Goal: Complete application form: Complete application form

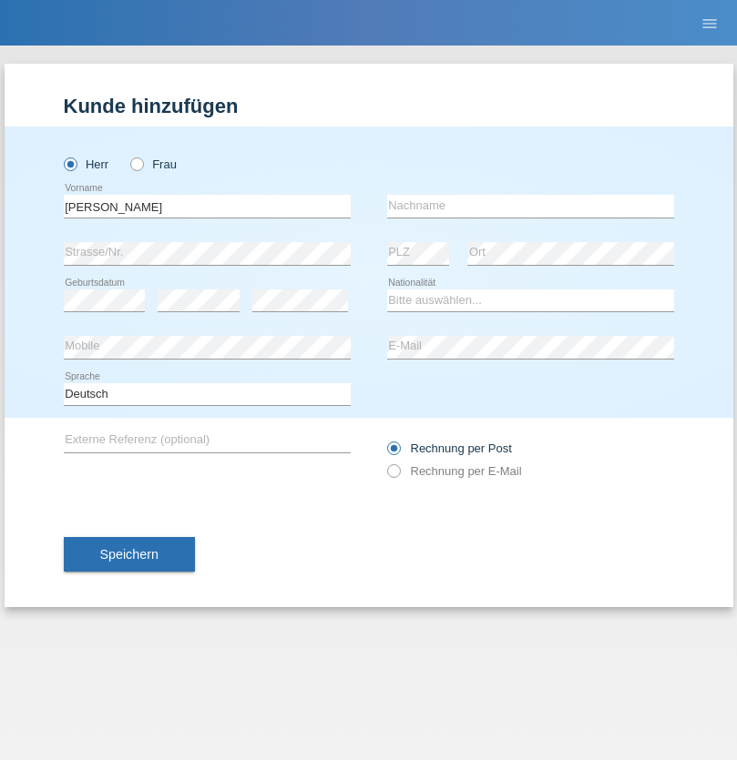
type input "[PERSON_NAME]"
click at [530, 206] on input "text" at bounding box center [530, 206] width 287 height 23
type input "Trueber"
select select "AT"
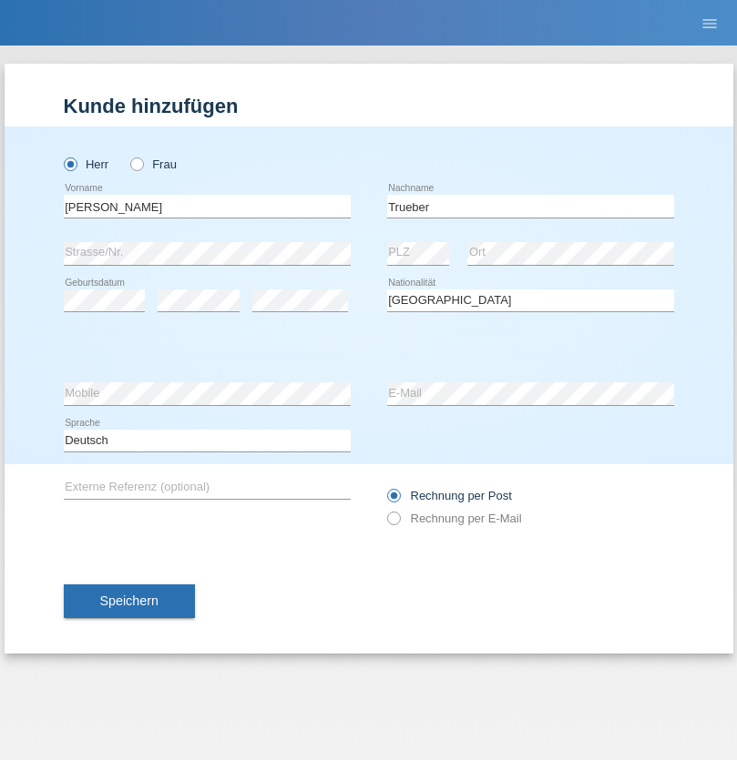
select select "C"
select select "09"
select select "11"
select select "1993"
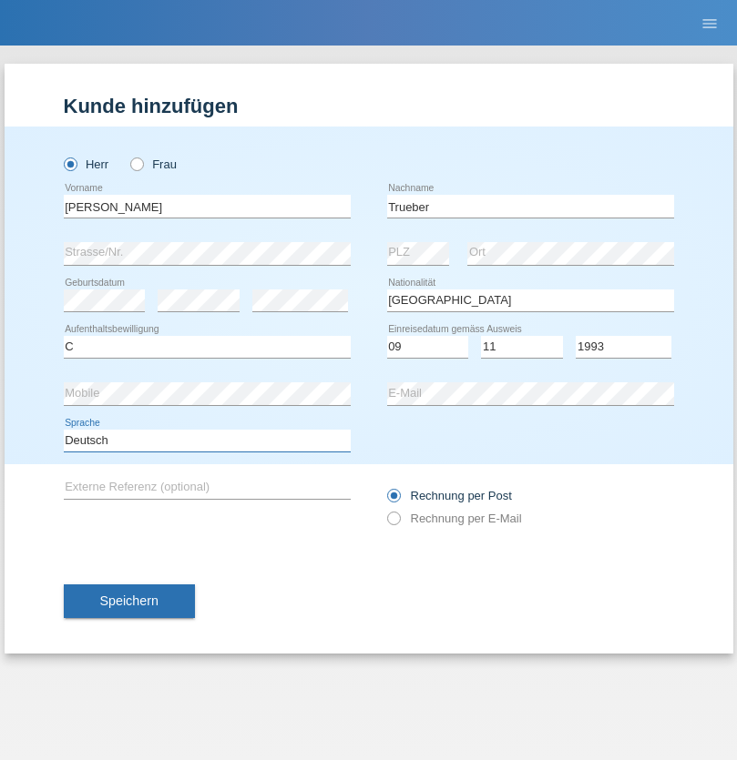
select select "en"
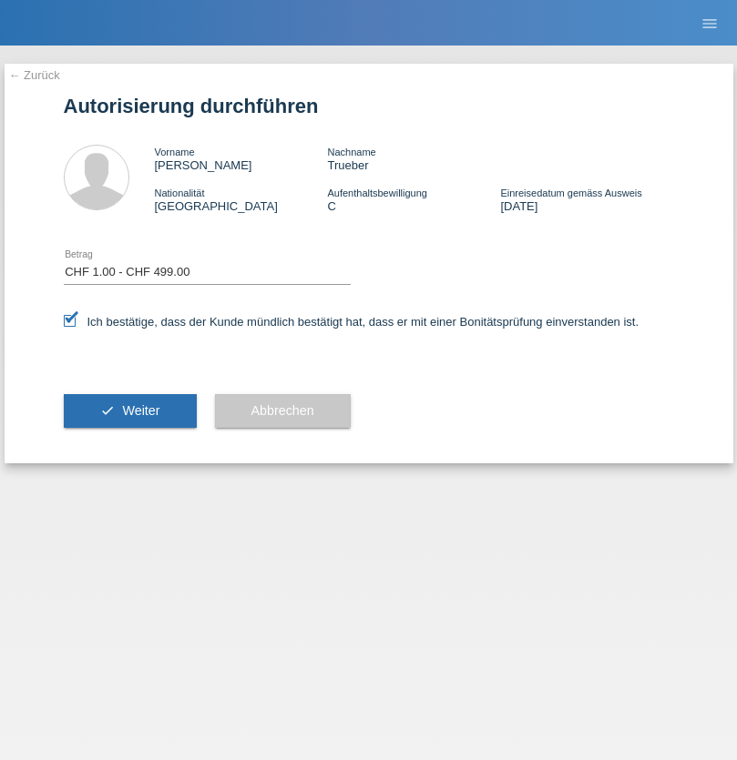
select select "1"
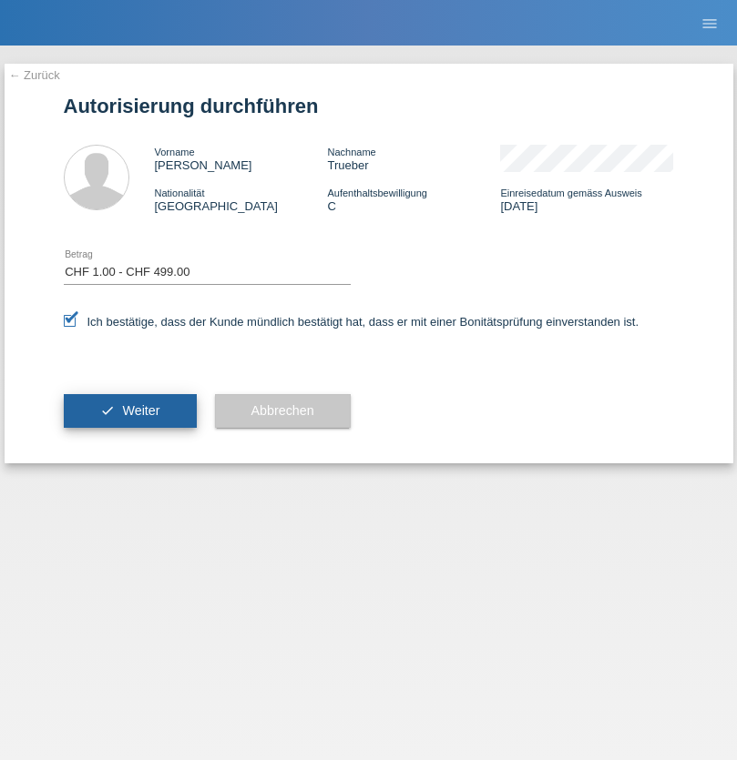
click at [129, 411] on span "Weiter" at bounding box center [140, 410] width 37 height 15
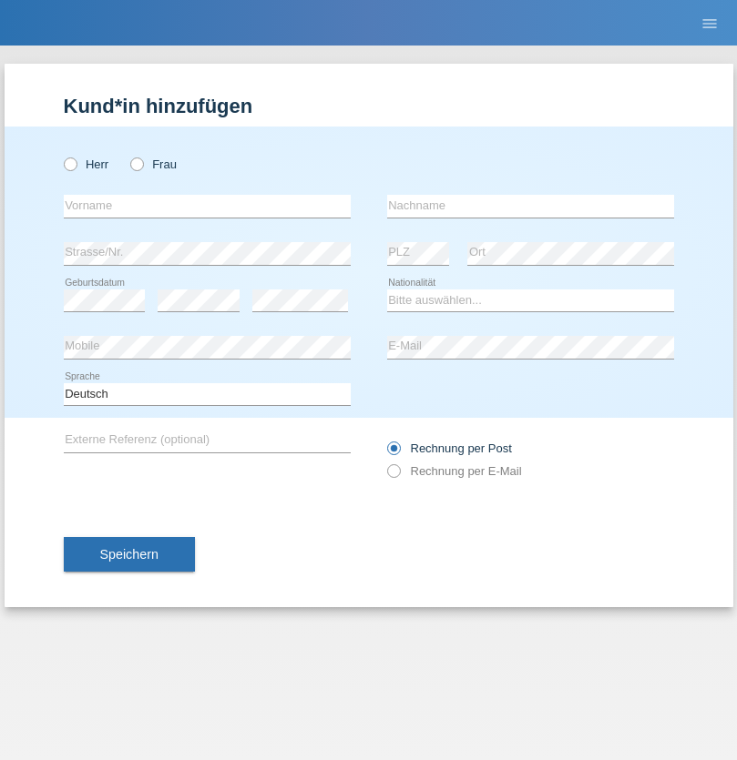
radio input "true"
click at [207, 206] on input "text" at bounding box center [207, 206] width 287 height 23
type input "[PERSON_NAME]"
click at [530, 206] on input "text" at bounding box center [530, 206] width 287 height 23
type input "Fuhrer"
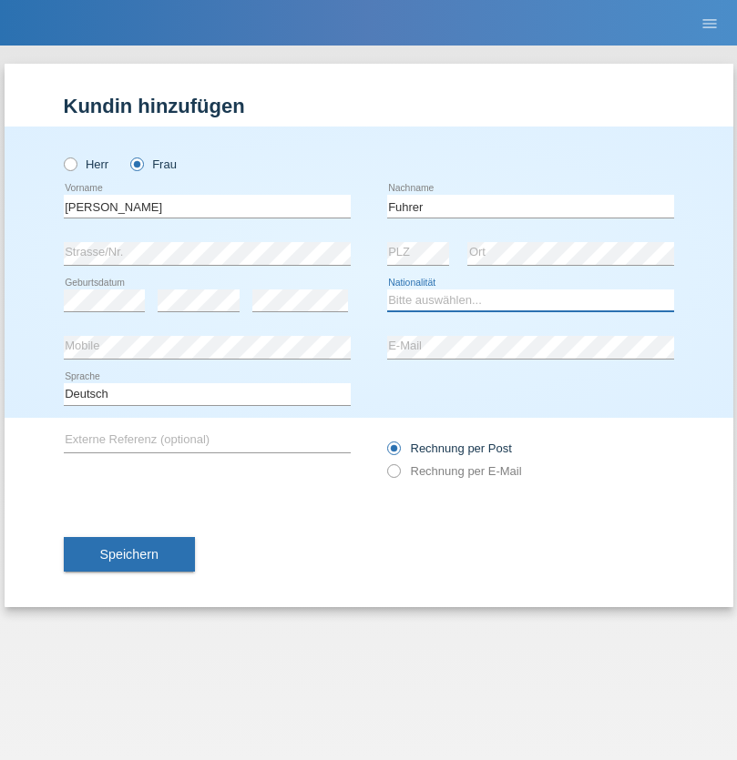
select select "CH"
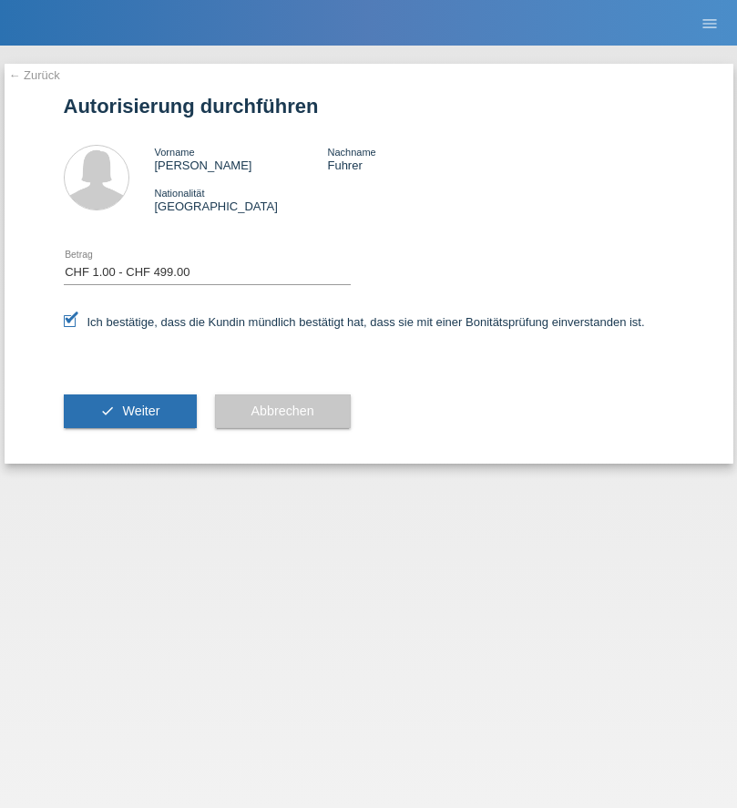
select select "1"
click at [129, 411] on span "Weiter" at bounding box center [140, 410] width 37 height 15
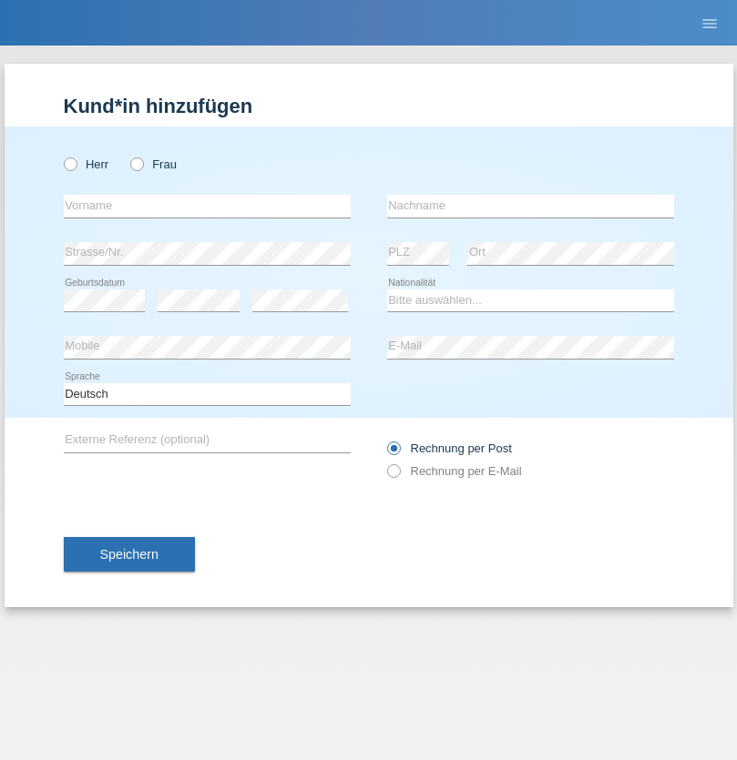
radio input "true"
click at [207, 206] on input "text" at bounding box center [207, 206] width 287 height 23
type input "firat"
click at [530, 206] on input "text" at bounding box center [530, 206] width 287 height 23
type input "kara"
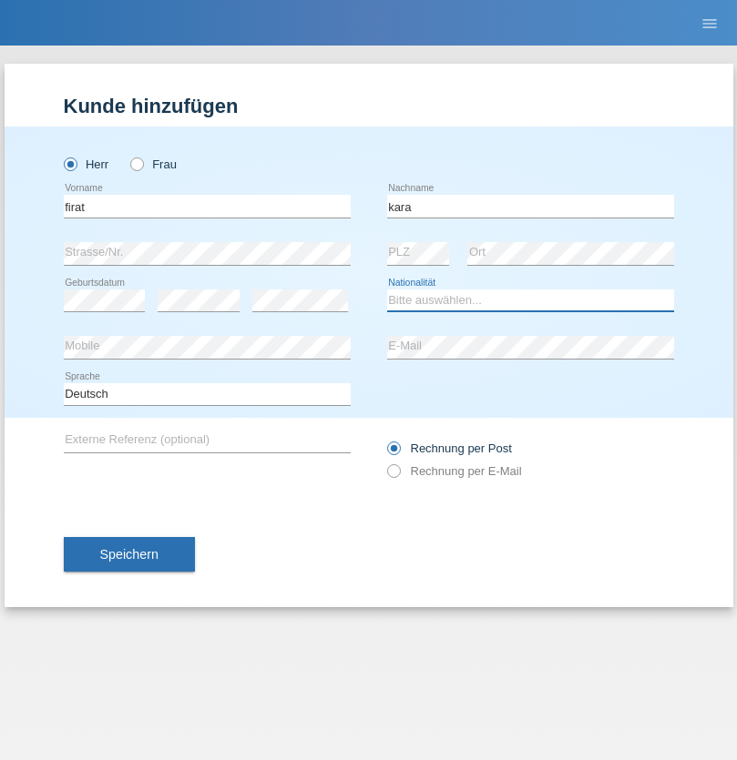
select select "CH"
